Goal: Task Accomplishment & Management: Use online tool/utility

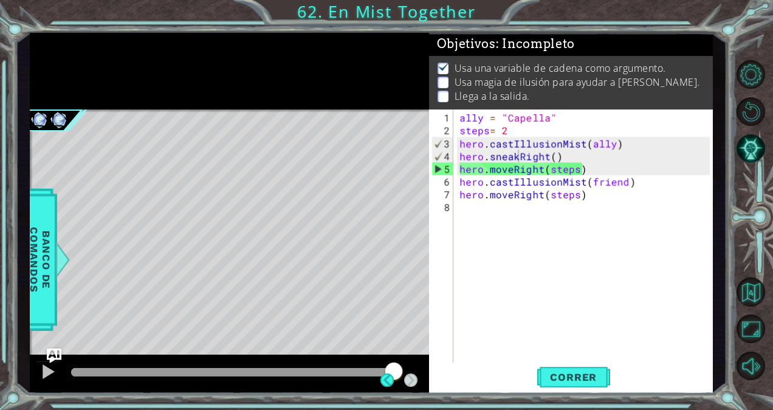
scroll to position [0, 3]
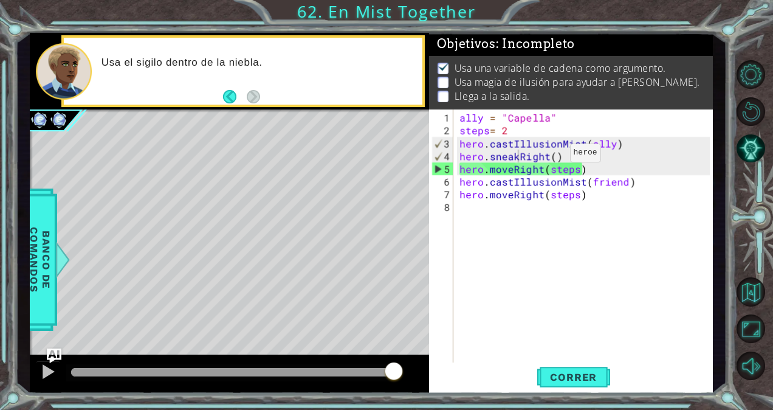
click at [551, 157] on div "ally = "Capella" steps = 2 hero . castIllusionMist ( ally ) hero . sneakRight (…" at bounding box center [586, 251] width 259 height 281
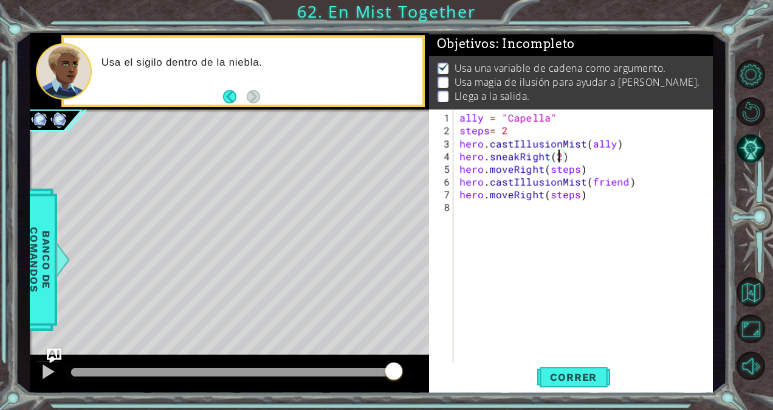
click at [585, 171] on div "ally = "Capella" steps = 2 hero . castIllusionMist ( ally ) hero . sneakRight (…" at bounding box center [586, 251] width 259 height 281
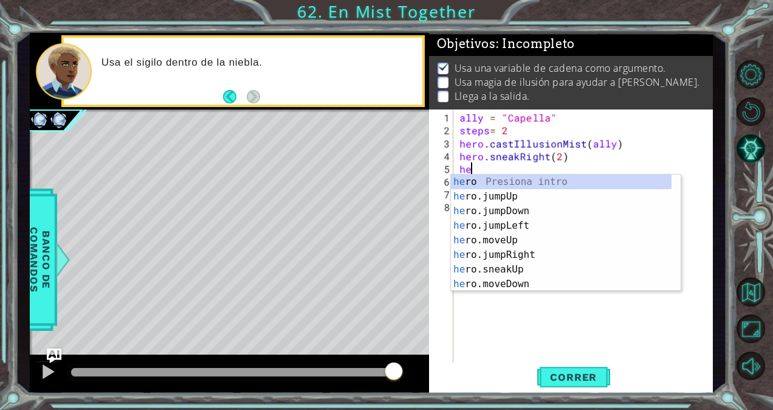
scroll to position [0, 0]
type textarea "h"
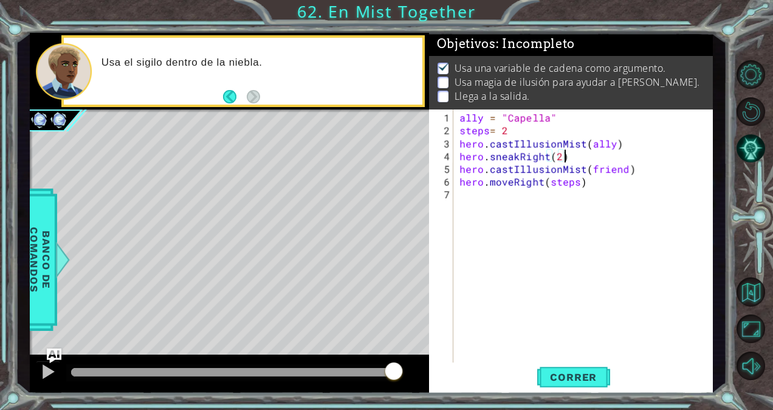
click at [622, 170] on div "ally = "Capella" steps = 2 hero . castIllusionMist ( ally ) hero . sneakRight (…" at bounding box center [586, 251] width 259 height 281
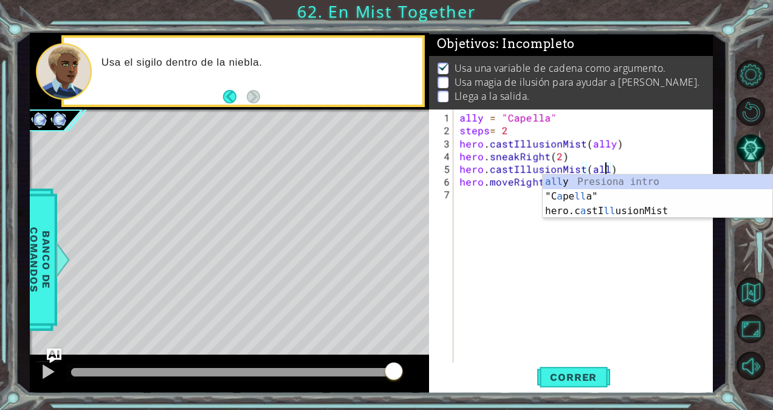
type textarea "hero.castIllusionMist(ally)"
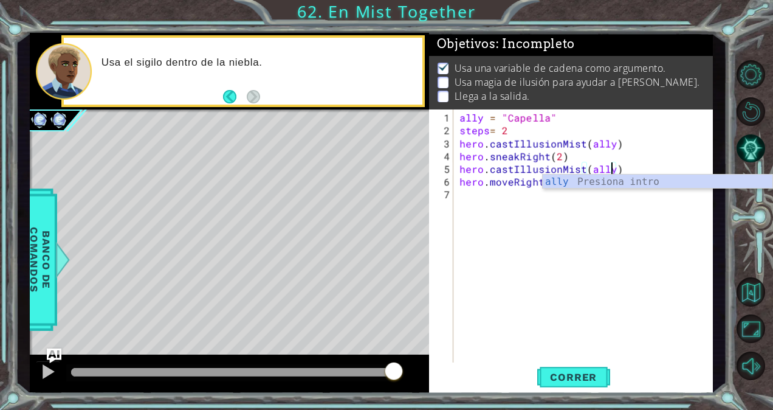
scroll to position [0, 9]
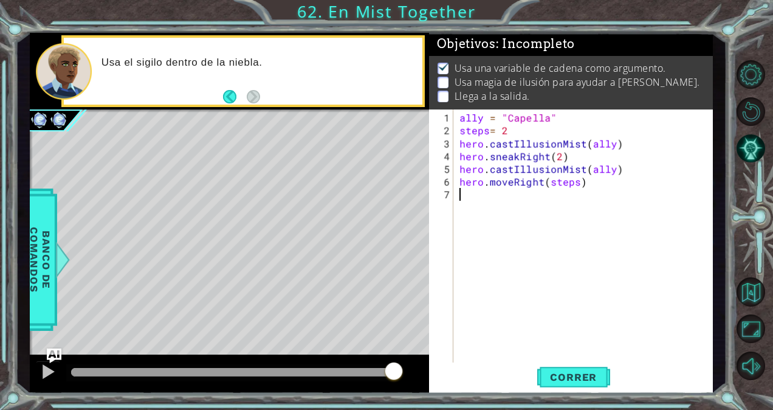
click at [568, 229] on div "ally = "Capella" steps = 2 hero . castIllusionMist ( ally ) hero . sneakRight (…" at bounding box center [586, 251] width 259 height 281
click at [511, 182] on div "ally = "Capella" steps = 2 hero . castIllusionMist ( ally ) hero . sneakRight (…" at bounding box center [586, 251] width 259 height 281
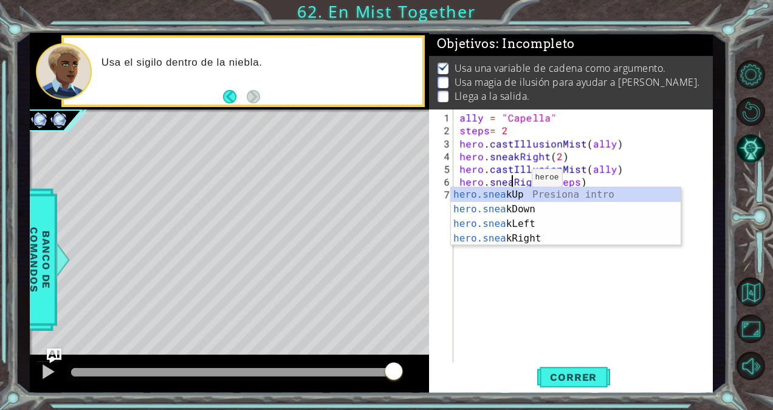
scroll to position [0, 3]
type textarea "hero.sneakRight(steps)"
click at [528, 277] on div "ally = "Capella" steps = 2 hero . castIllusionMist ( ally ) hero . sneakRight (…" at bounding box center [586, 251] width 259 height 281
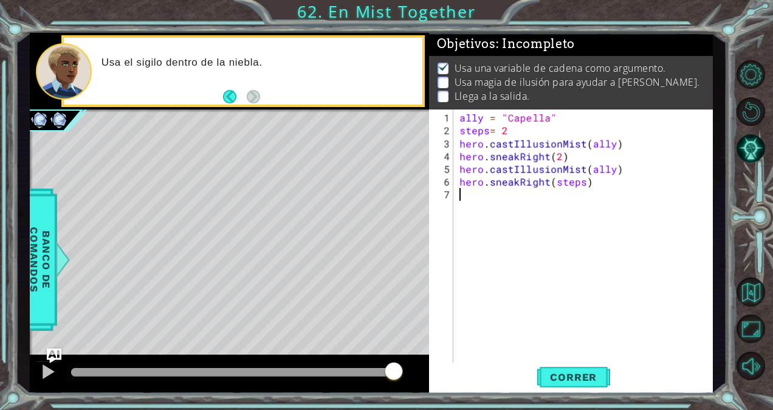
scroll to position [0, 0]
click at [581, 184] on div "ally = "Capella" steps = 2 hero . castIllusionMist ( ally ) hero . sneakRight (…" at bounding box center [586, 251] width 259 height 281
type textarea "hero.sneakRight(2)"
click at [473, 197] on div "ally = "Capella" steps = 2 hero . castIllusionMist ( ally ) hero . sneakRight (…" at bounding box center [586, 251] width 259 height 281
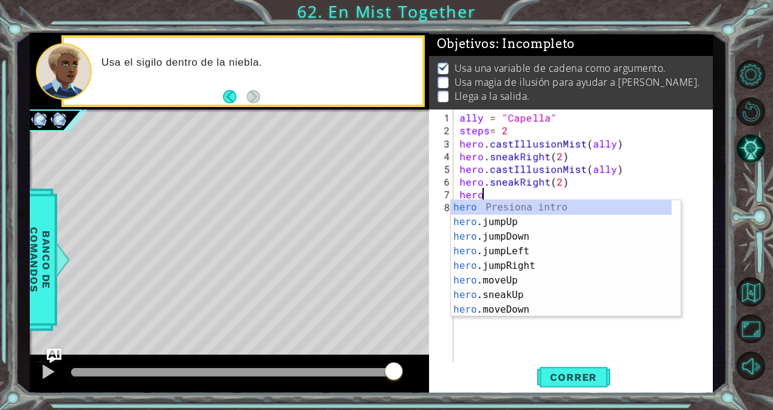
scroll to position [0, 1]
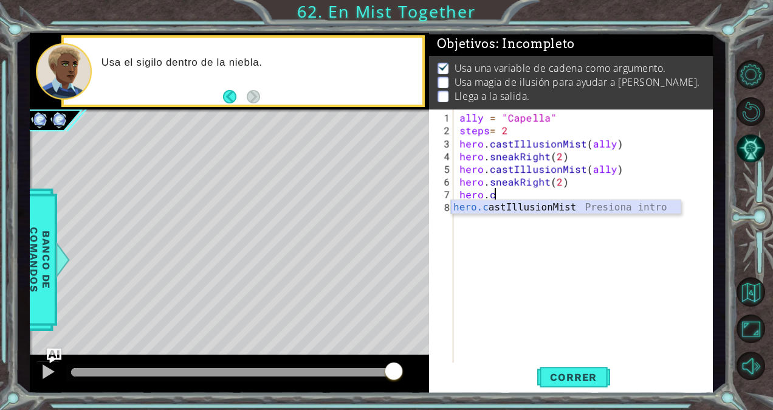
click at [533, 212] on div "hero.c astIllusionMist Presiona intro" at bounding box center [566, 222] width 230 height 44
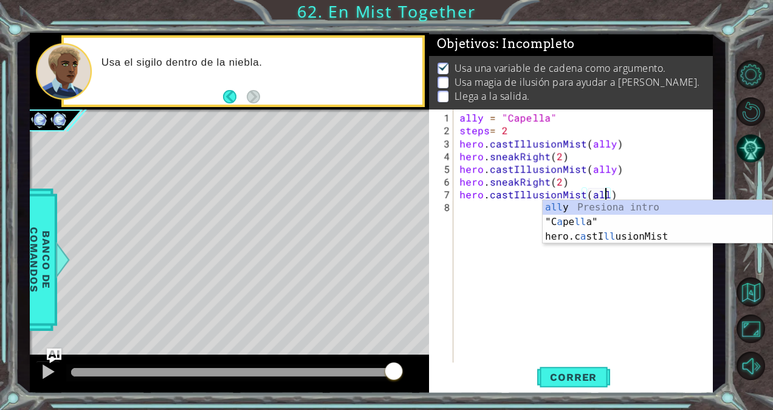
type textarea "hero.castIllusionMist(ally)"
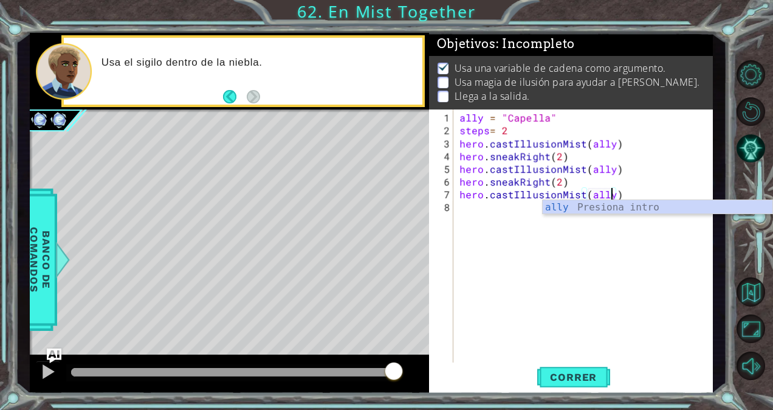
click at [479, 214] on div "ally = "Capella" steps = 2 hero . castIllusionMist ( ally ) hero . sneakRight (…" at bounding box center [586, 251] width 259 height 281
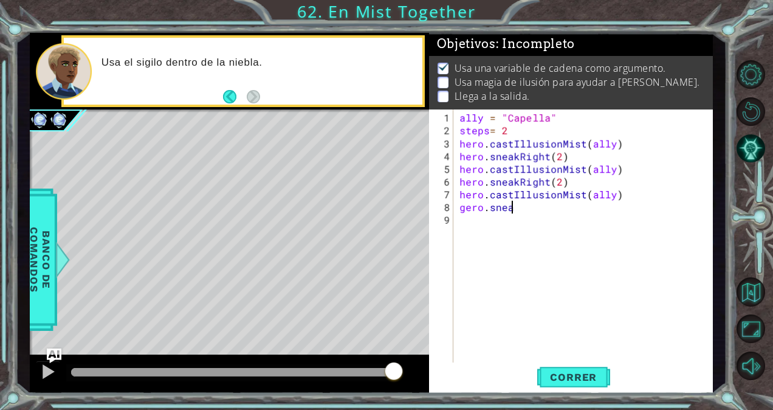
scroll to position [0, 2]
click at [466, 209] on div "ally = "Capella" steps = 2 hero . castIllusionMist ( ally ) hero . sneakRight (…" at bounding box center [586, 251] width 259 height 281
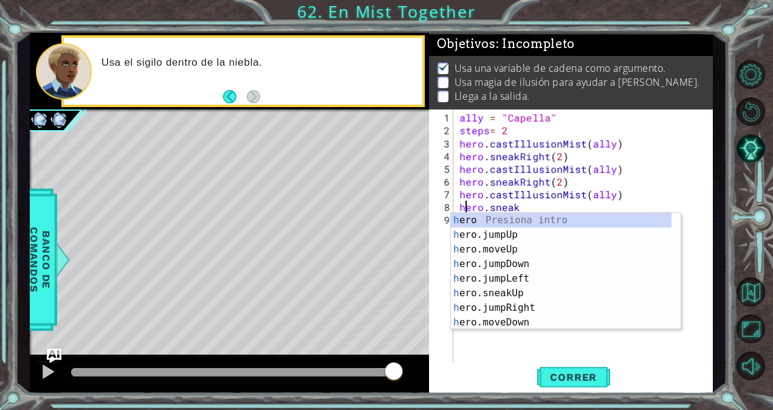
scroll to position [0, 0]
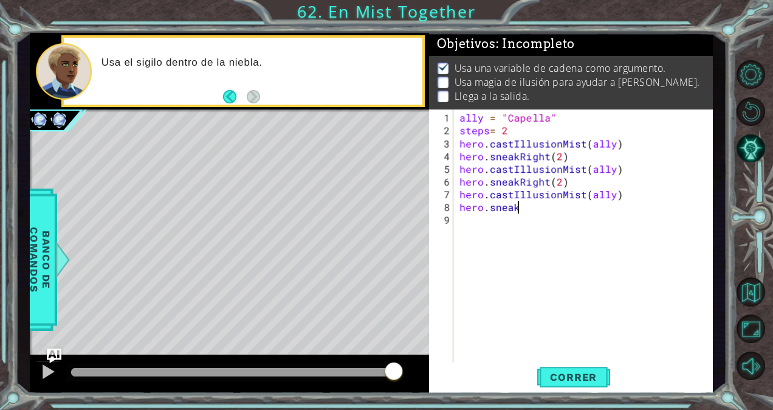
click at [528, 208] on div "ally = "Capella" steps = 2 hero . castIllusionMist ( ally ) hero . sneakRight (…" at bounding box center [586, 251] width 259 height 281
click at [553, 210] on div "ally = "Capella" steps = 2 hero . castIllusionMist ( ally ) hero . sneakRight (…" at bounding box center [586, 251] width 259 height 281
type textarea "hero.sneakRight(3)"
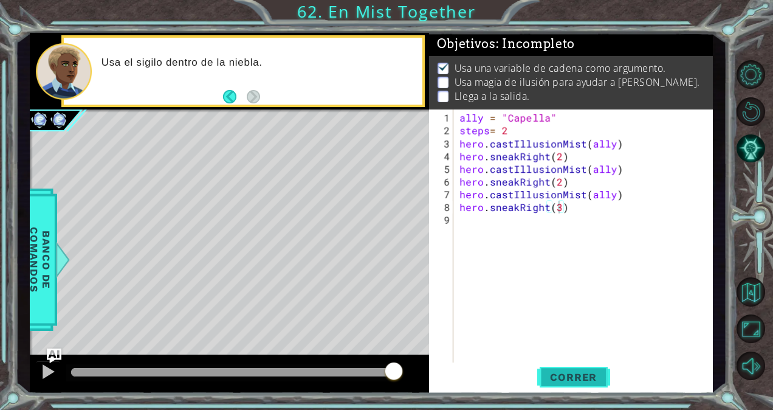
click at [592, 376] on span "Correr" at bounding box center [573, 377] width 71 height 12
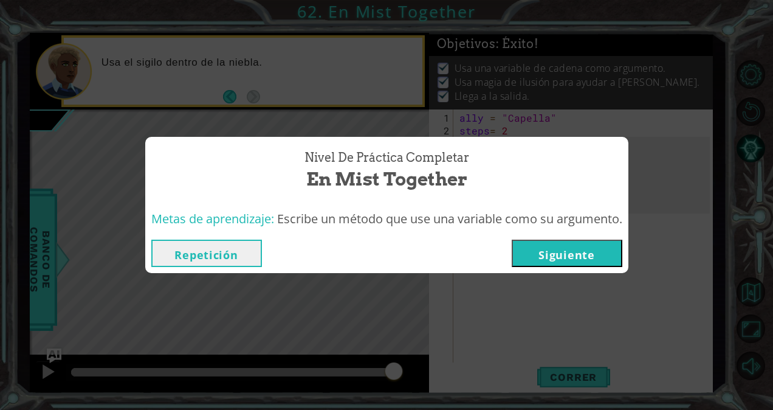
click at [541, 260] on button "Siguiente" at bounding box center [567, 253] width 111 height 27
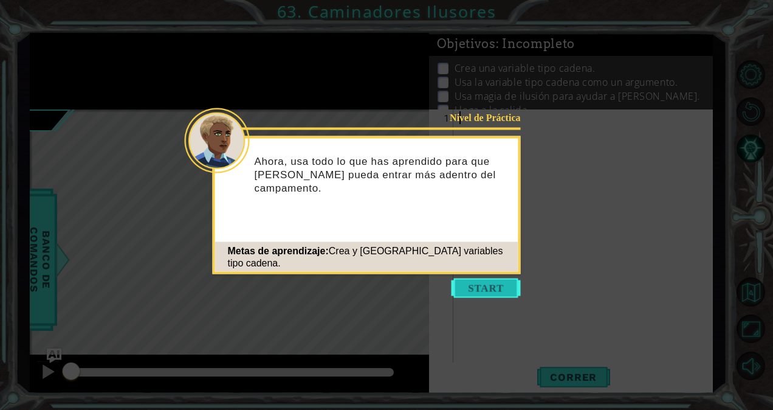
click at [502, 291] on button "Start" at bounding box center [486, 287] width 69 height 19
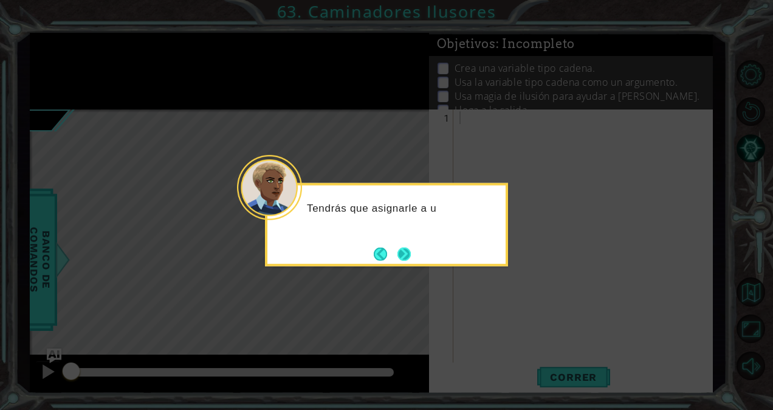
click at [401, 257] on button "Next" at bounding box center [404, 254] width 22 height 22
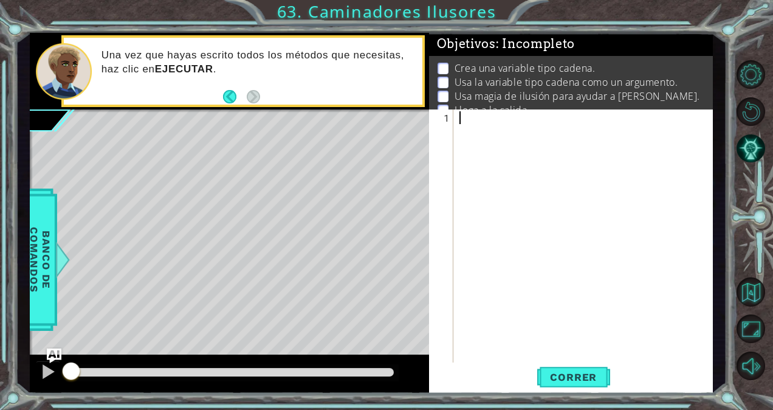
click at [471, 118] on div at bounding box center [586, 251] width 259 height 281
paste textarea "hero.moveRight(3)"
type textarea "hero.moveRight(3)"
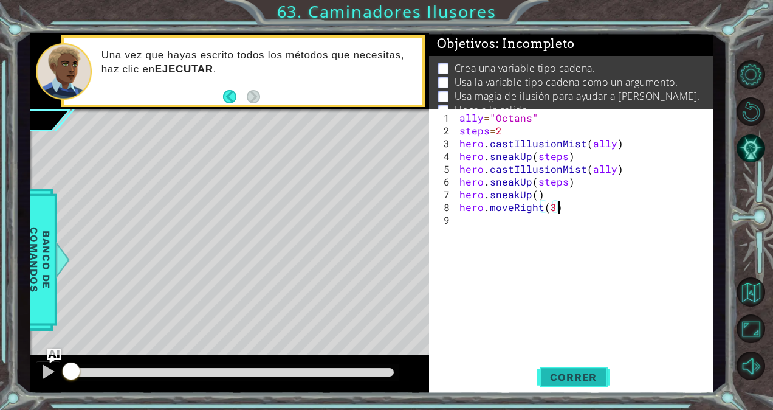
click at [572, 377] on span "Correr" at bounding box center [573, 377] width 71 height 12
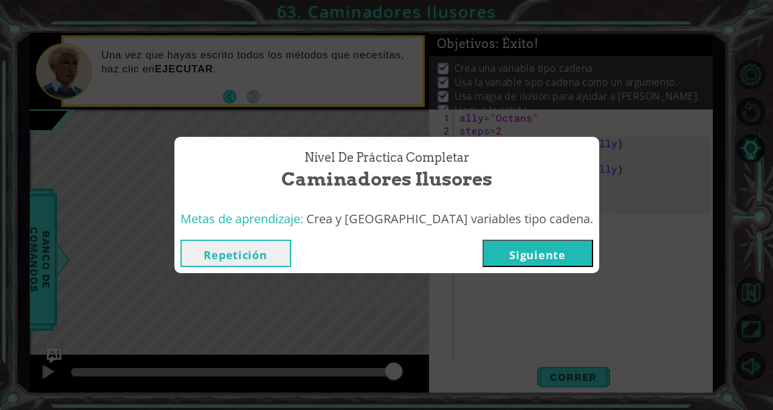
click at [488, 254] on button "Siguiente" at bounding box center [538, 253] width 111 height 27
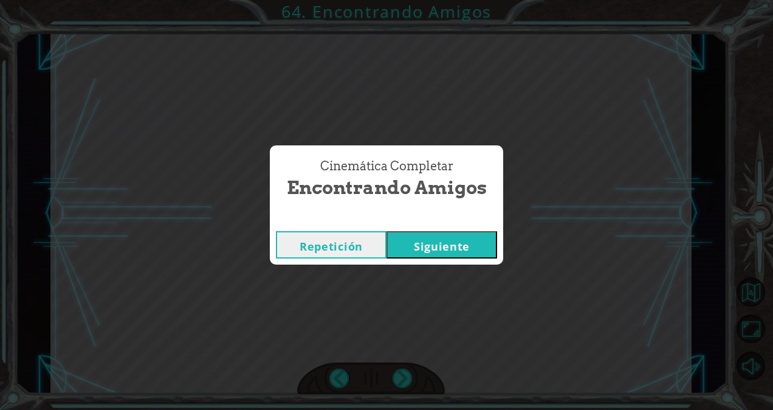
click at [446, 240] on button "Siguiente" at bounding box center [442, 244] width 111 height 27
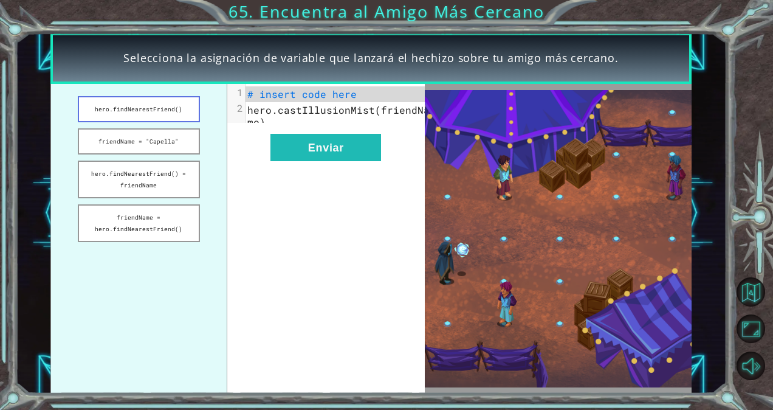
click at [176, 110] on button "hero.findNearestFriend()" at bounding box center [139, 109] width 123 height 26
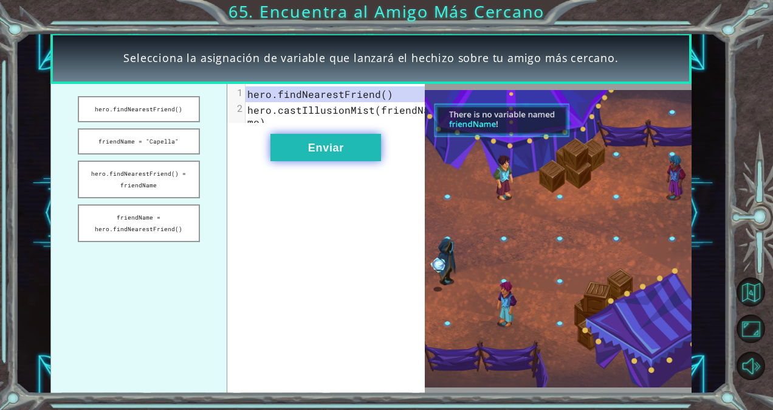
click at [306, 153] on button "Enviar" at bounding box center [326, 147] width 111 height 27
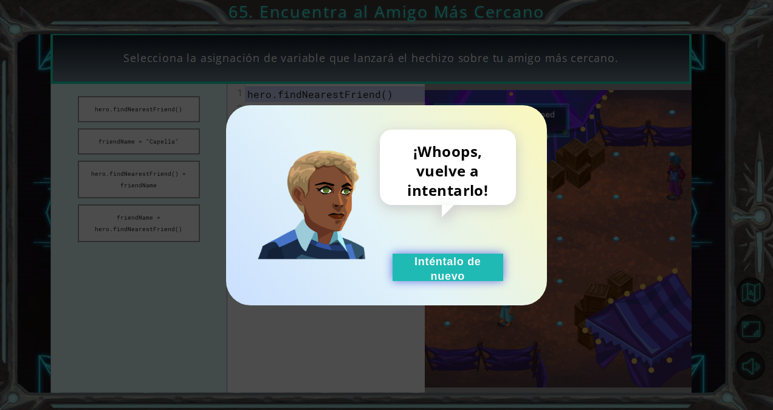
click at [432, 281] on button "Inténtalo de nuevo" at bounding box center [448, 267] width 111 height 27
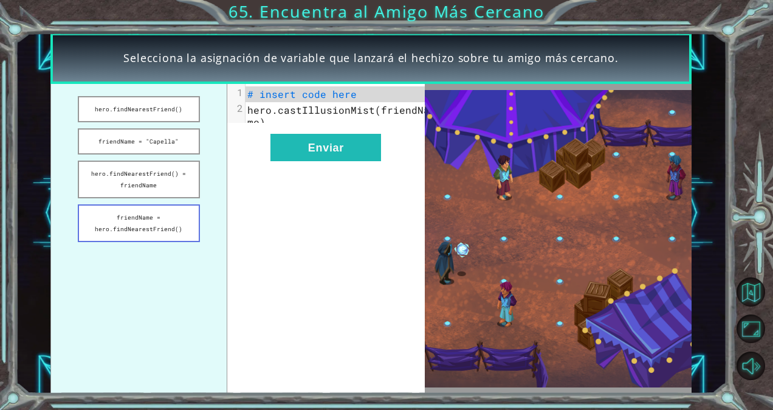
drag, startPoint x: 153, startPoint y: 227, endPoint x: 137, endPoint y: 227, distance: 16.4
click at [137, 227] on button "friendName = hero.findNearestFriend()" at bounding box center [139, 223] width 123 height 38
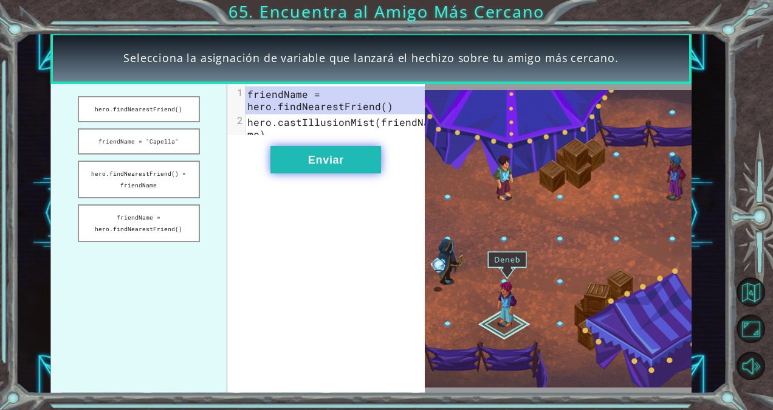
click at [322, 170] on button "Enviar" at bounding box center [326, 159] width 111 height 27
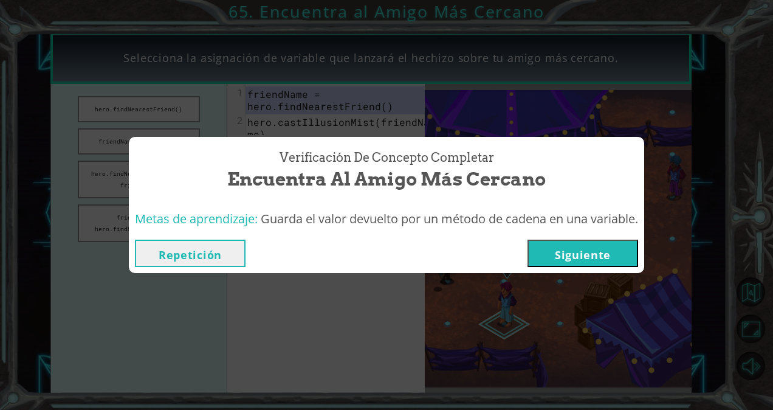
click at [624, 258] on button "Siguiente" at bounding box center [583, 253] width 111 height 27
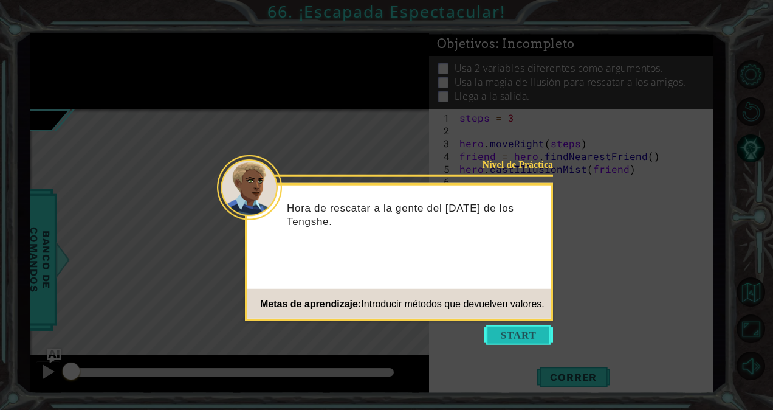
click at [530, 340] on button "Start" at bounding box center [518, 334] width 69 height 19
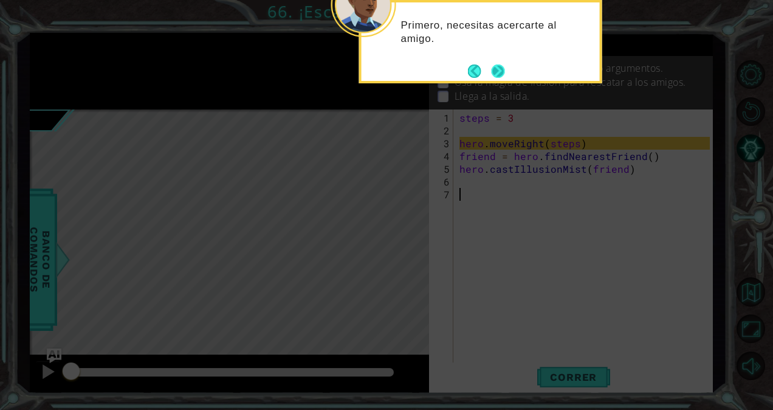
click at [499, 69] on button "Next" at bounding box center [498, 70] width 19 height 19
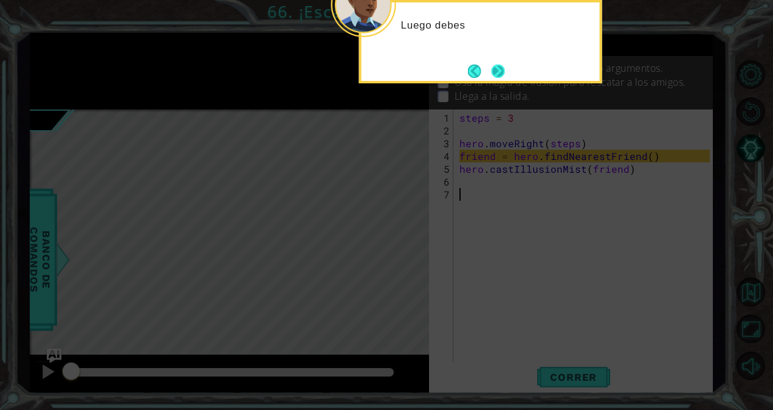
click at [495, 74] on button "Next" at bounding box center [498, 71] width 22 height 22
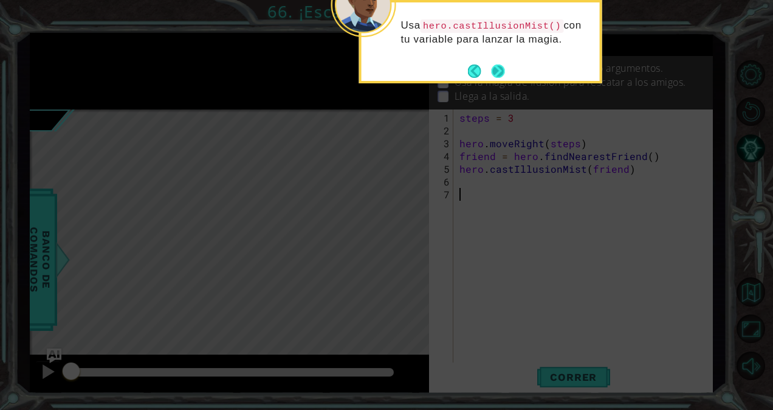
click at [501, 79] on footer at bounding box center [486, 71] width 37 height 18
click at [499, 77] on button "Next" at bounding box center [498, 71] width 16 height 16
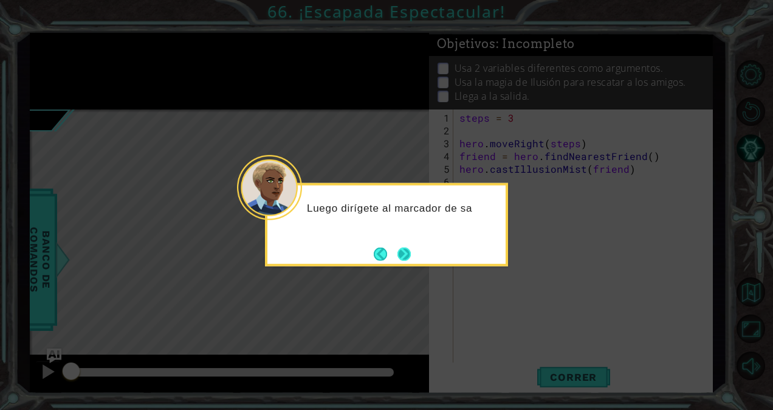
click at [411, 251] on button "Next" at bounding box center [404, 253] width 13 height 13
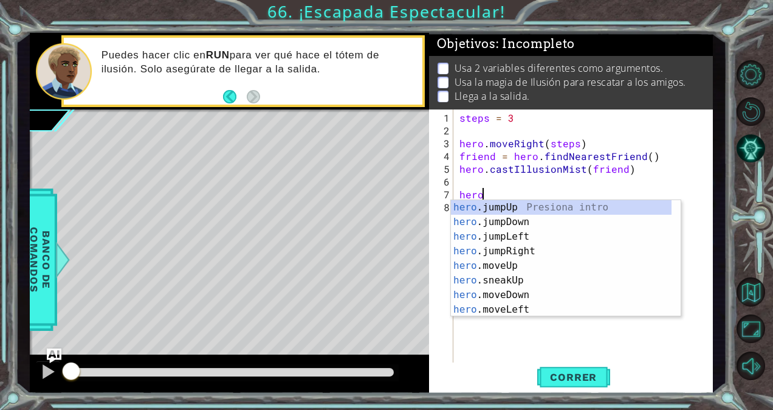
scroll to position [0, 1]
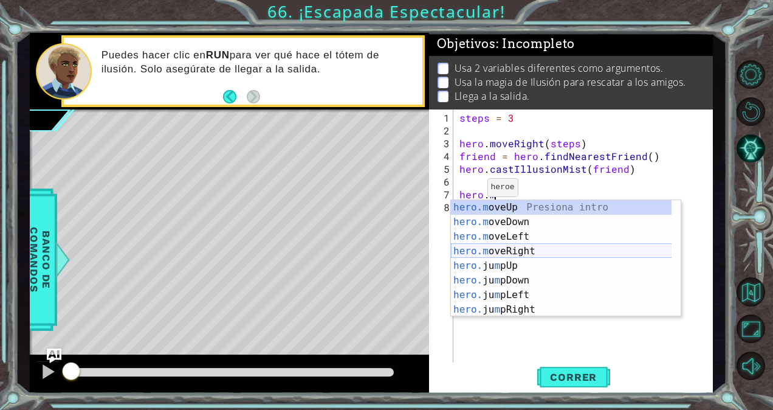
click at [507, 249] on div "hero.m oveUp Presiona intro hero.m oveDown Presiona intro hero.m oveLeft Presio…" at bounding box center [561, 273] width 221 height 146
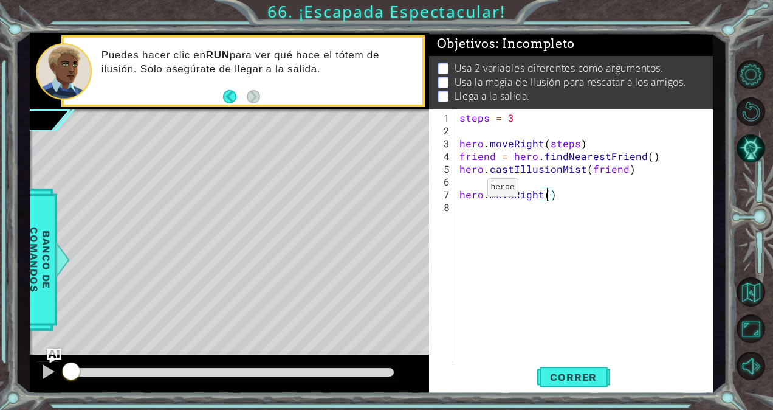
scroll to position [0, 5]
type textarea "hero.moveRight(3)"
click at [584, 381] on span "Correr" at bounding box center [573, 377] width 71 height 12
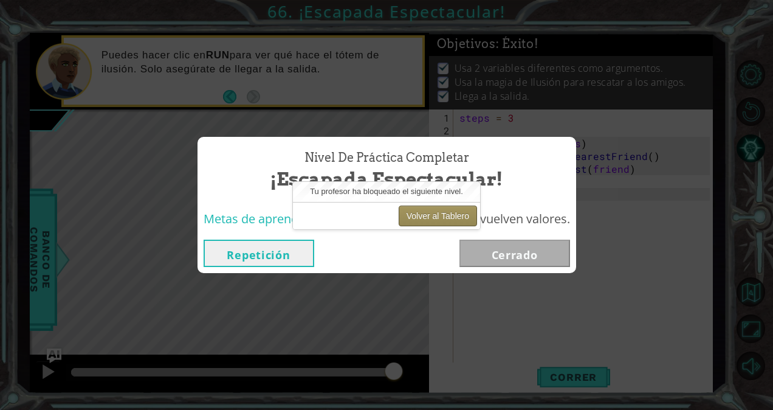
click at [462, 218] on button "Volver al Tablero" at bounding box center [438, 216] width 78 height 21
click at [420, 204] on div "Volver al Tablero" at bounding box center [386, 215] width 187 height 27
click at [426, 214] on button "Volver al Tablero" at bounding box center [438, 216] width 78 height 21
click at [317, 223] on div "Volver al Tablero" at bounding box center [386, 215] width 187 height 27
